Goal: Transaction & Acquisition: Purchase product/service

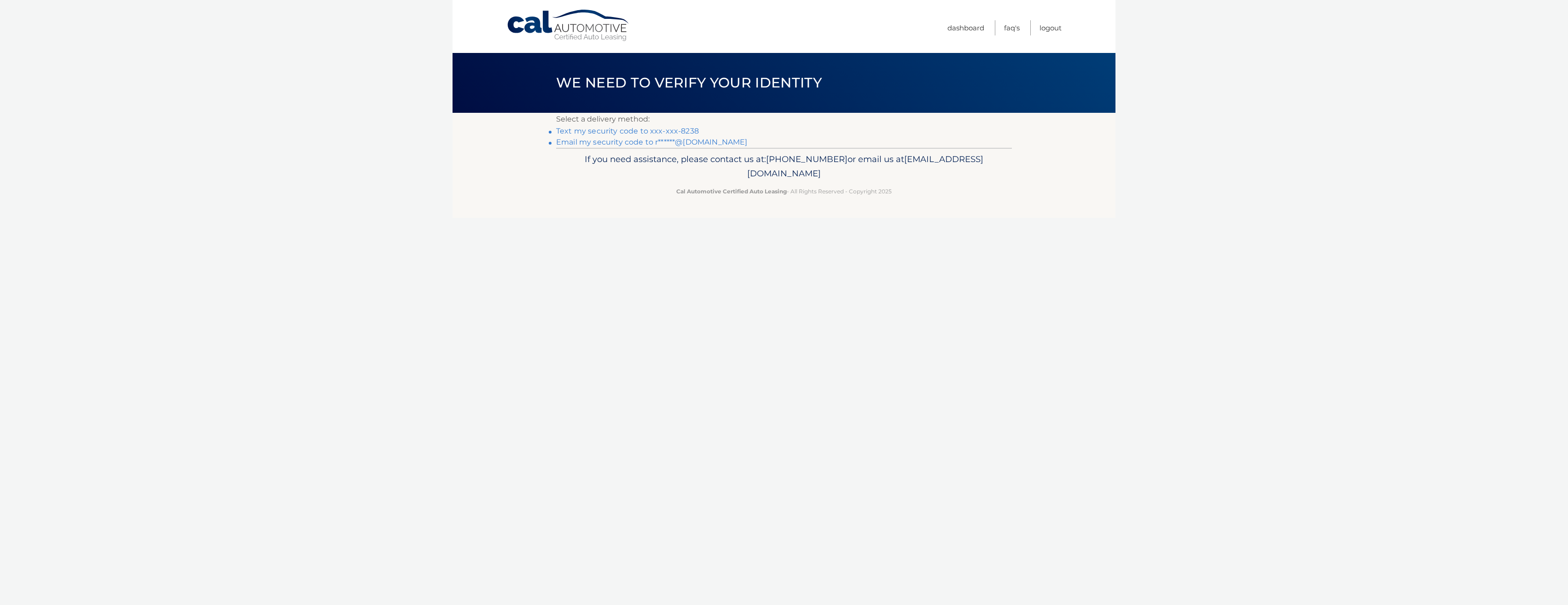
click at [547, 25] on link "Cal Automotive" at bounding box center [569, 26] width 124 height 33
click at [679, 130] on link "Text my security code to xxx-xxx-8238" at bounding box center [628, 131] width 142 height 9
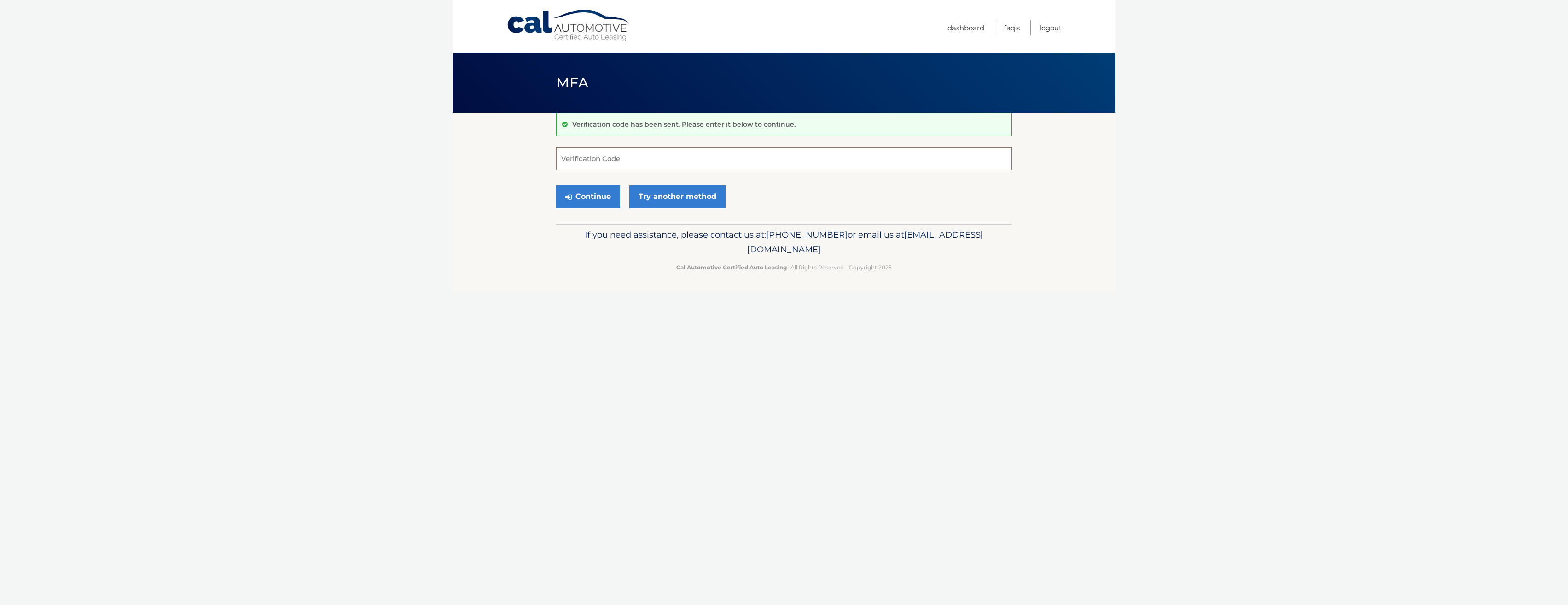
click at [663, 157] on input "Verification Code" at bounding box center [784, 159] width 456 height 23
type input "209698"
click at [591, 193] on button "Continue" at bounding box center [588, 197] width 64 height 23
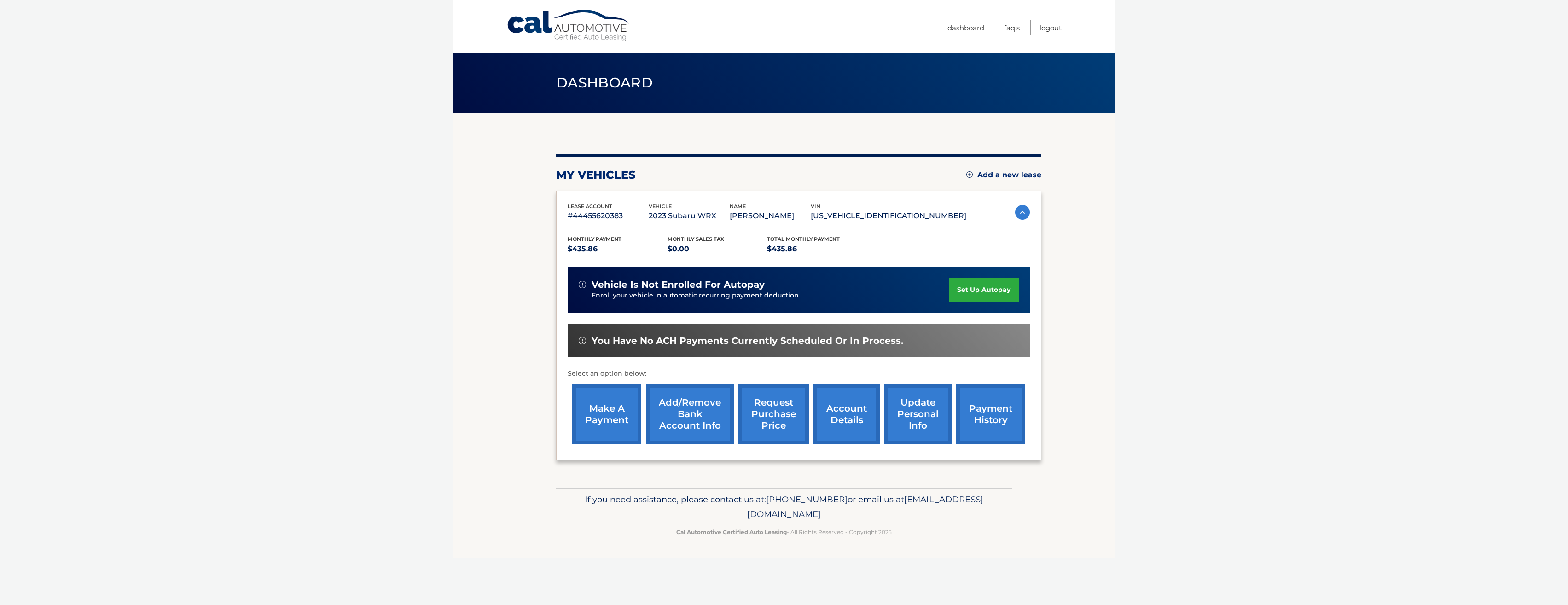
click at [606, 404] on link "make a payment" at bounding box center [606, 414] width 69 height 60
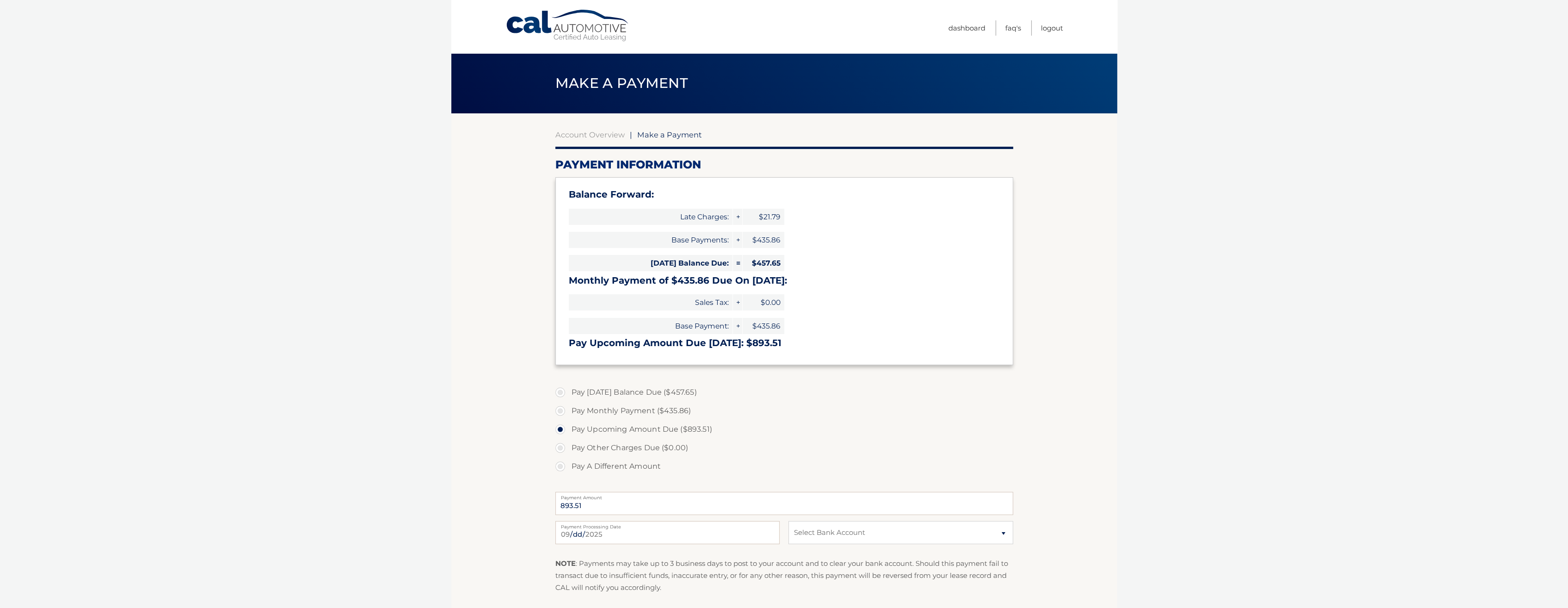
click at [559, 409] on label "Pay Monthly Payment ($435.86)" at bounding box center [784, 410] width 458 height 18
click at [559, 409] on input "Pay Monthly Payment ($435.86)" at bounding box center [563, 409] width 9 height 15
radio input "true"
type input "435.86"
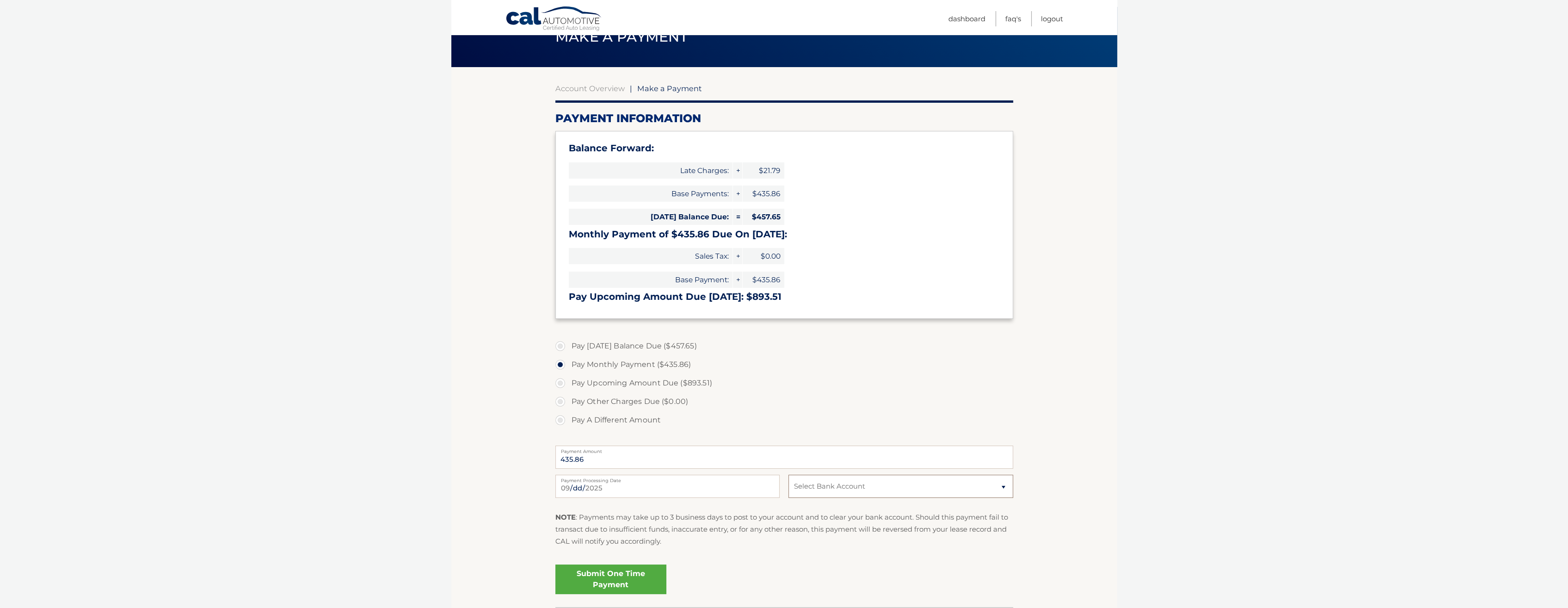
click at [871, 486] on select "Select Bank Account Checking FLAGSTAR BANK, NA *****1408 Checking TD BANK NA **…" at bounding box center [900, 486] width 224 height 23
select select "NzNkYTU0YjMtZjJjOC00MzBkLThhNzYtZmQwOWM2MjFhYjYz"
click at [789, 475] on select "Select Bank Account Checking FLAGSTAR BANK, NA *****1408 Checking TD BANK NA **…" at bounding box center [900, 486] width 224 height 23
click at [617, 547] on p "NOTE : Payments may take up to 3 business days to post to your account and to c…" at bounding box center [784, 530] width 458 height 37
click at [613, 574] on link "Submit One Time Payment" at bounding box center [611, 579] width 111 height 29
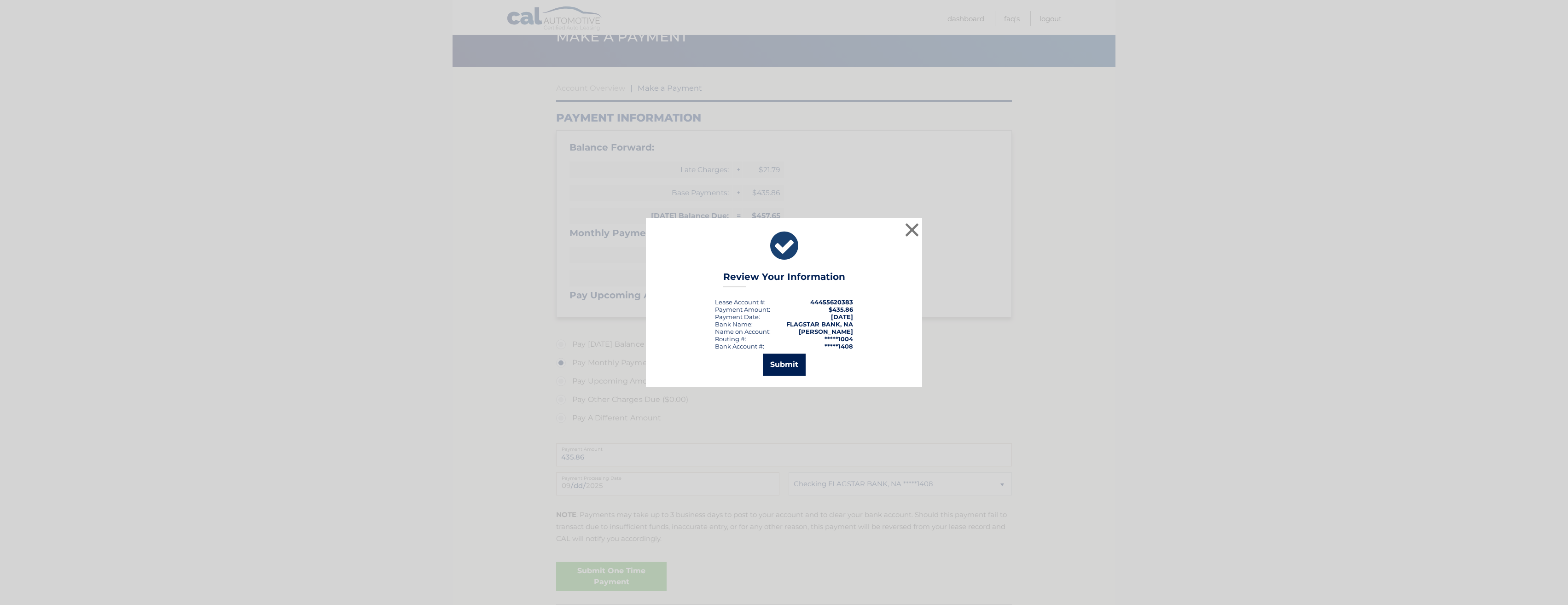
click at [777, 363] on button "Submit" at bounding box center [784, 365] width 43 height 22
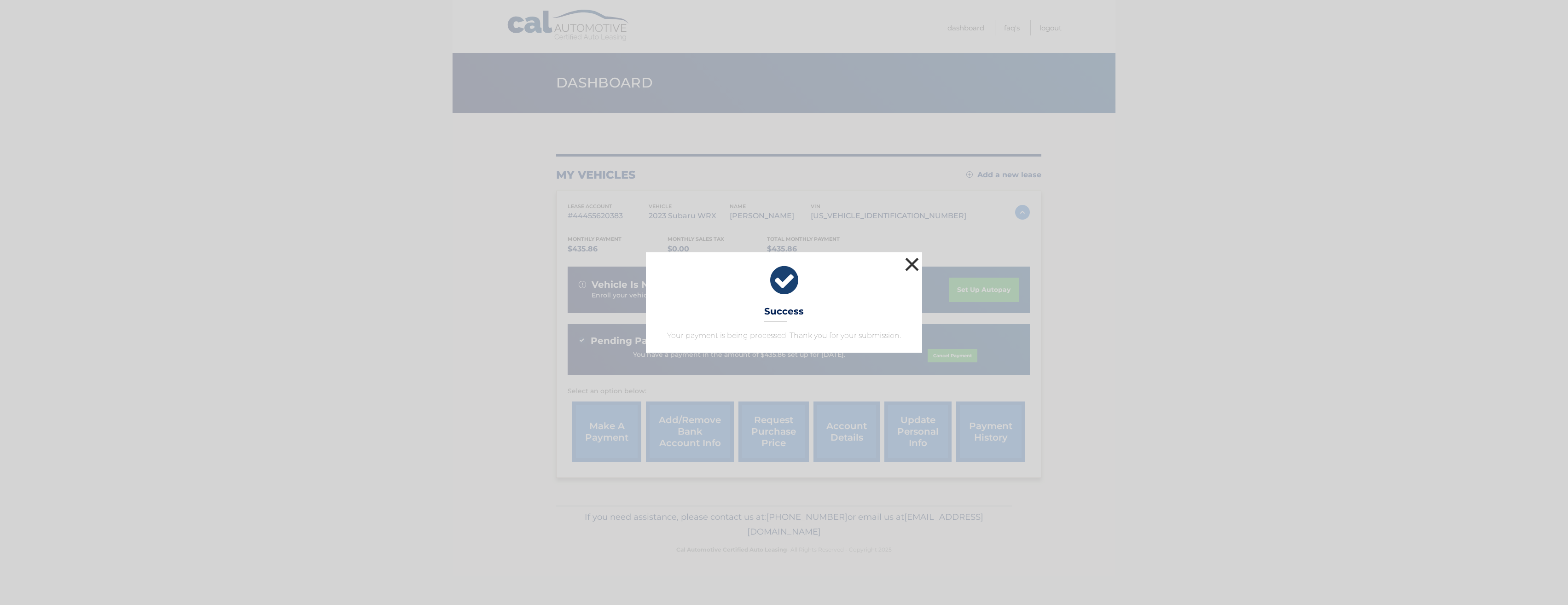
click at [913, 265] on button "×" at bounding box center [912, 264] width 18 height 18
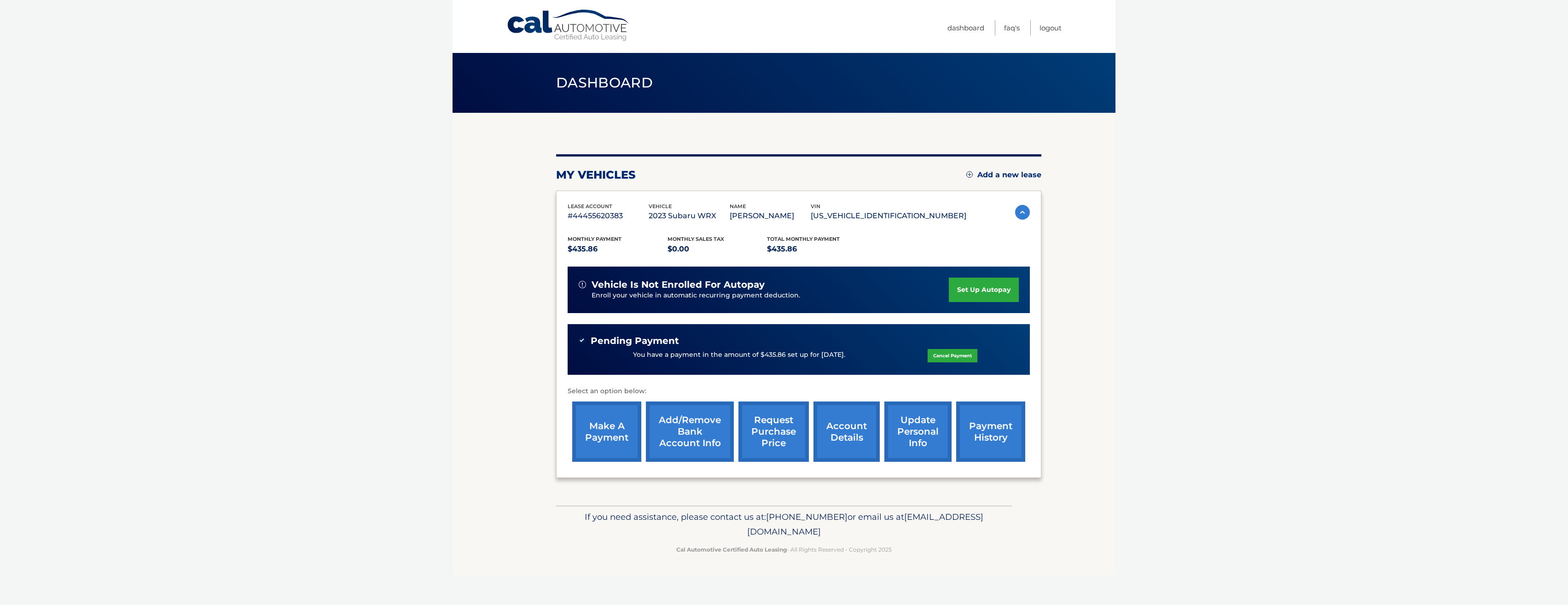
click at [1116, 371] on body "Cal Automotive Menu Dashboard FAQ's Logout" at bounding box center [784, 302] width 1568 height 605
click at [981, 430] on link "payment history" at bounding box center [990, 432] width 69 height 60
